Goal: Information Seeking & Learning: Learn about a topic

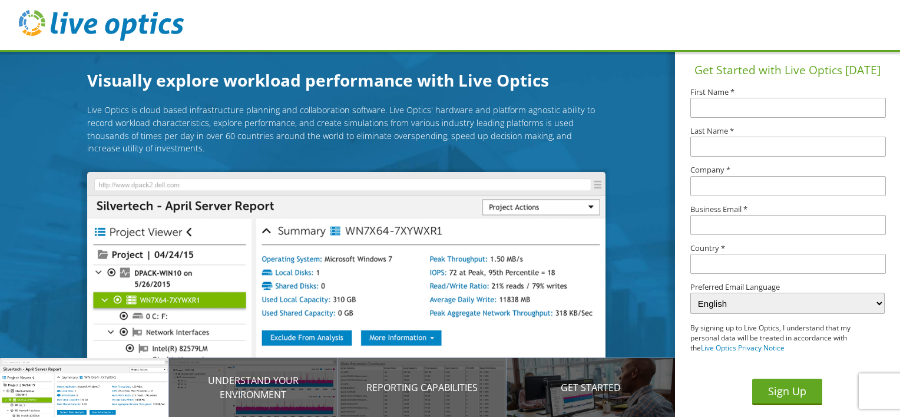
click at [110, 28] on img at bounding box center [101, 25] width 165 height 31
click at [101, 33] on img at bounding box center [101, 25] width 165 height 31
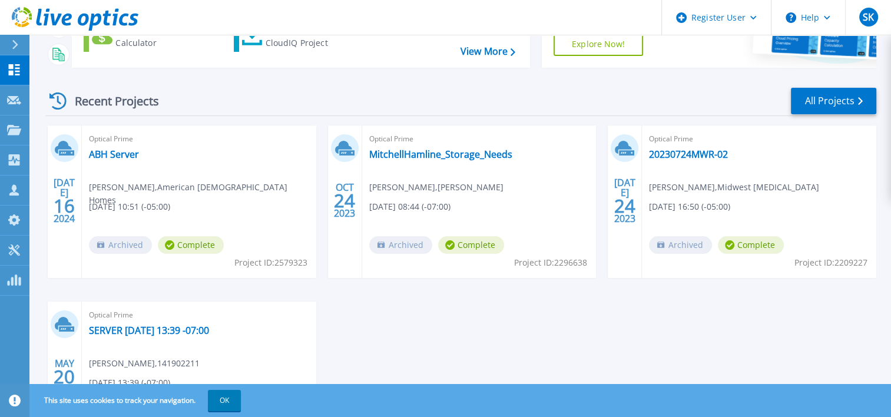
scroll to position [129, 0]
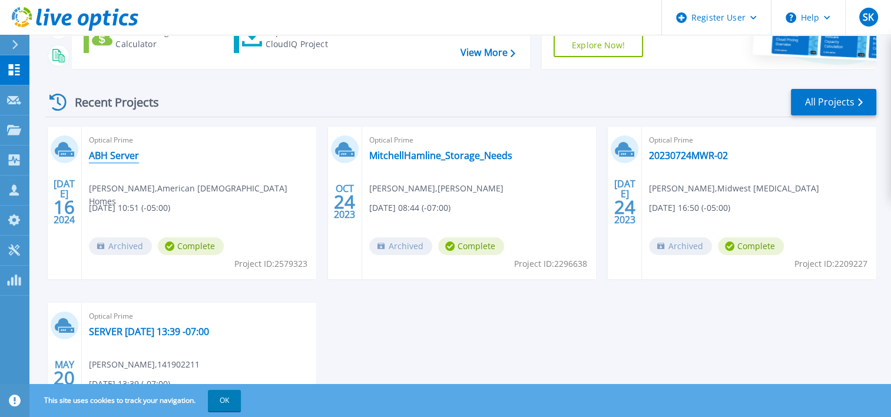
click at [123, 156] on link "ABH Server" at bounding box center [114, 156] width 50 height 12
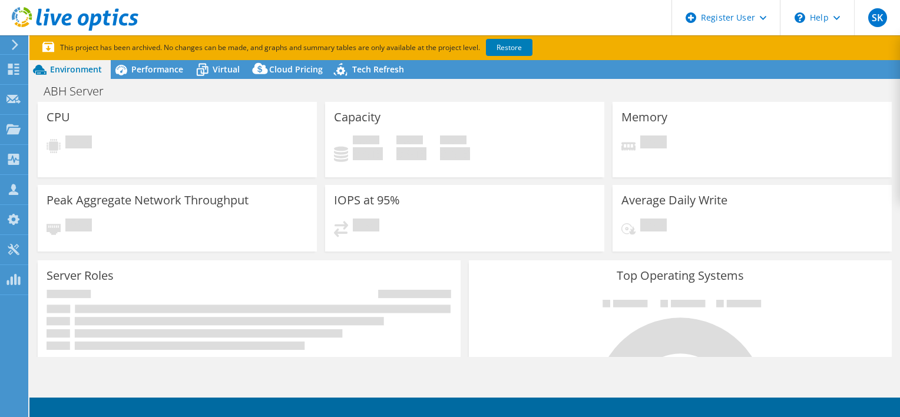
select select "USWest"
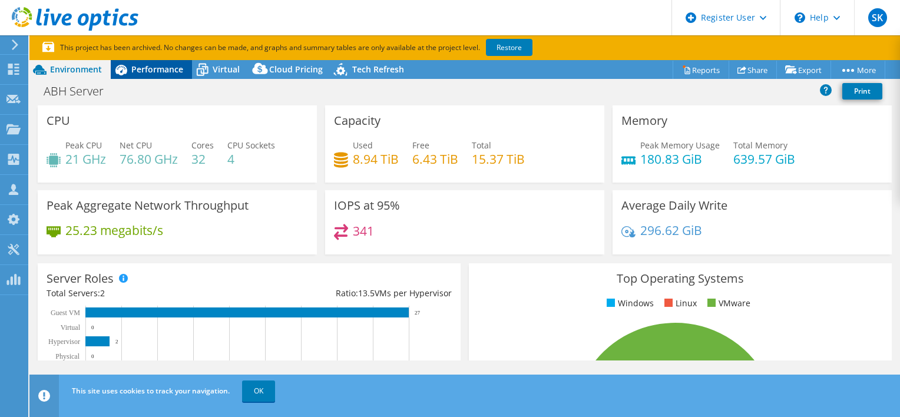
click at [157, 71] on span "Performance" at bounding box center [157, 69] width 52 height 11
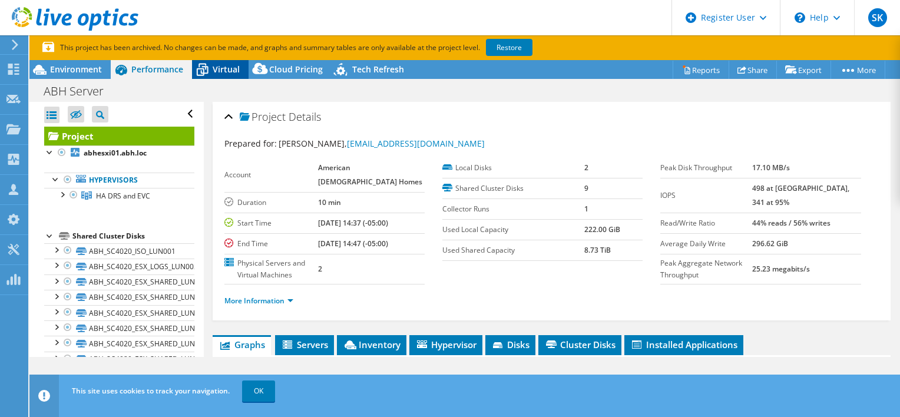
click at [231, 66] on span "Virtual" at bounding box center [226, 69] width 27 height 11
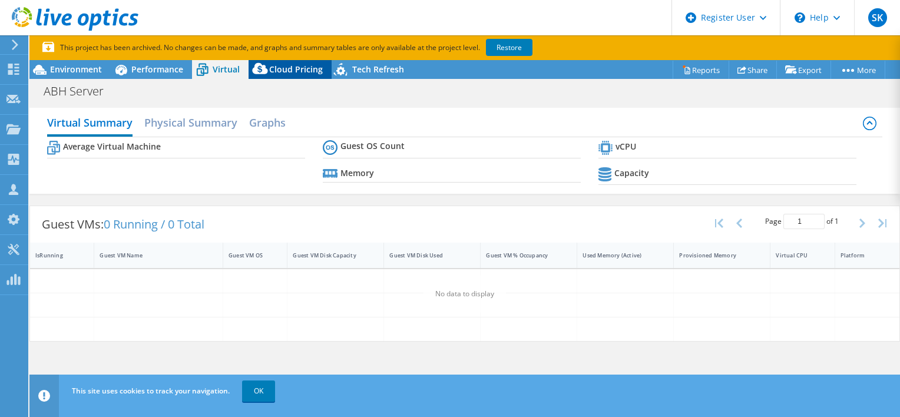
click at [279, 64] on span "Cloud Pricing" at bounding box center [296, 69] width 54 height 11
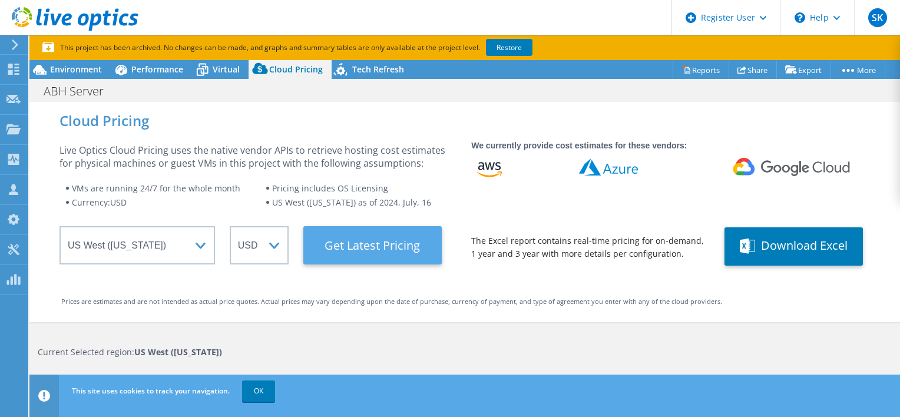
click at [338, 243] on Latest "Get Latest Pricing" at bounding box center [372, 245] width 138 height 38
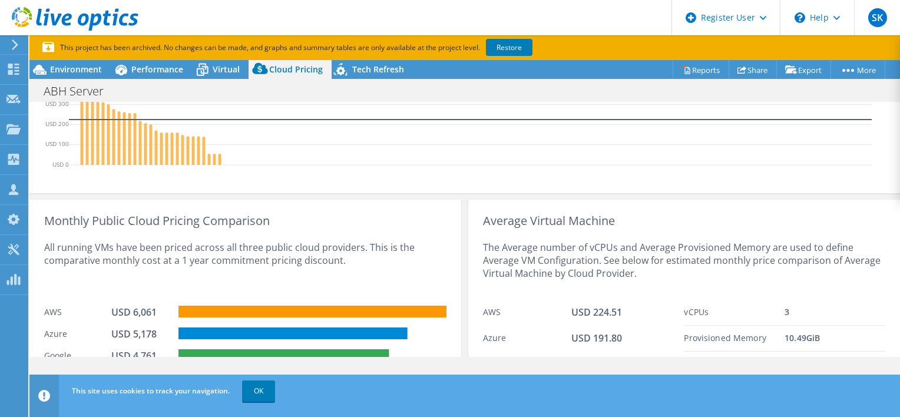
scroll to position [547, 0]
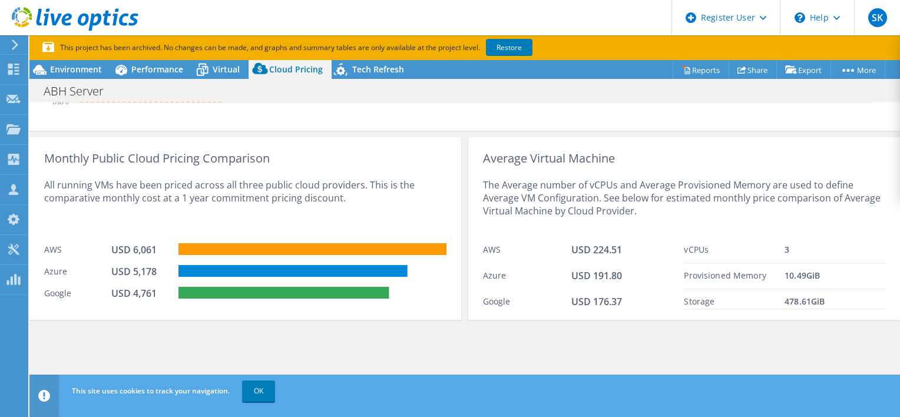
click at [461, 229] on div "Monthly Public Cloud Pricing Comparison All running VMs have been priced across…" at bounding box center [464, 226] width 871 height 190
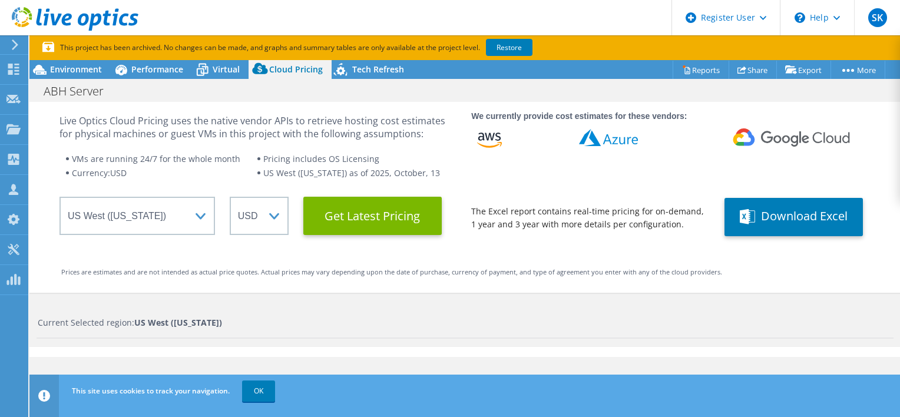
scroll to position [0, 0]
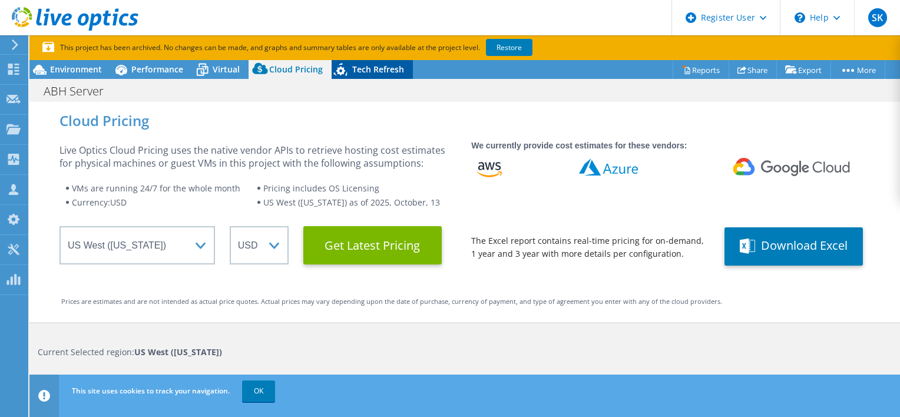
click at [403, 78] on div "Tech Refresh" at bounding box center [372, 69] width 81 height 19
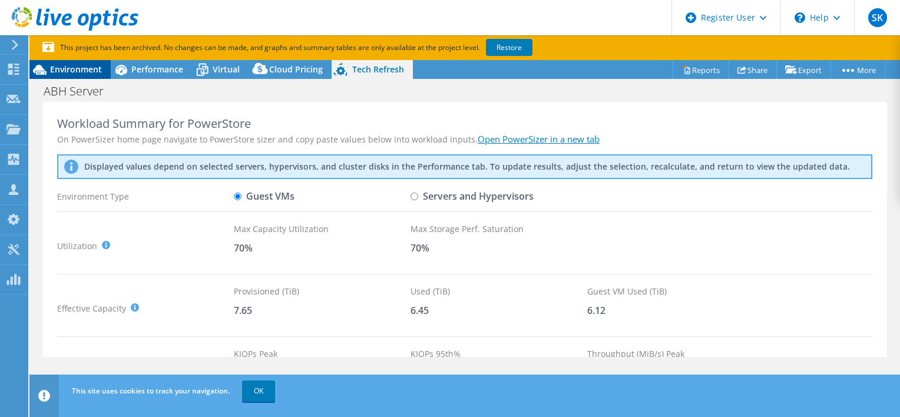
click at [85, 62] on div "Environment" at bounding box center [69, 69] width 81 height 19
